Goal: Task Accomplishment & Management: Complete application form

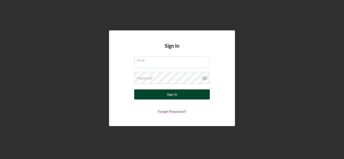
type input "[EMAIL_ADDRESS][DOMAIN_NAME]"
click at [189, 99] on button "Sign In" at bounding box center [172, 95] width 76 height 10
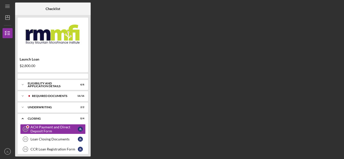
scroll to position [12, 0]
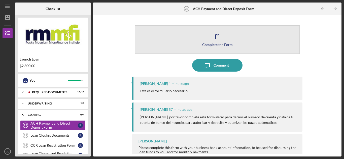
click at [214, 44] on div "Complete the Form" at bounding box center [217, 45] width 30 height 4
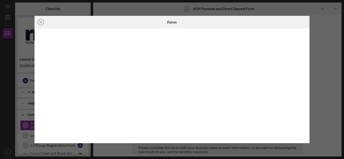
click at [307, 72] on div at bounding box center [171, 85] width 275 height 115
drag, startPoint x: 307, startPoint y: 54, endPoint x: 307, endPoint y: 109, distance: 55.1
click at [307, 109] on div at bounding box center [171, 85] width 275 height 115
click at [94, 141] on div at bounding box center [171, 85] width 275 height 115
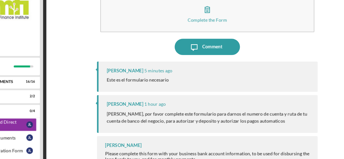
click at [322, 119] on div "Complete the Form Form Icon/Message Comment Ryan Flanders 5 minutes ago Este es…" at bounding box center [217, 86] width 243 height 137
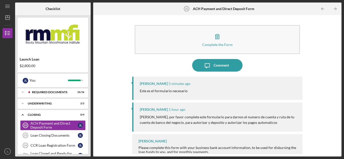
scroll to position [5, 0]
